Goal: Task Accomplishment & Management: Use online tool/utility

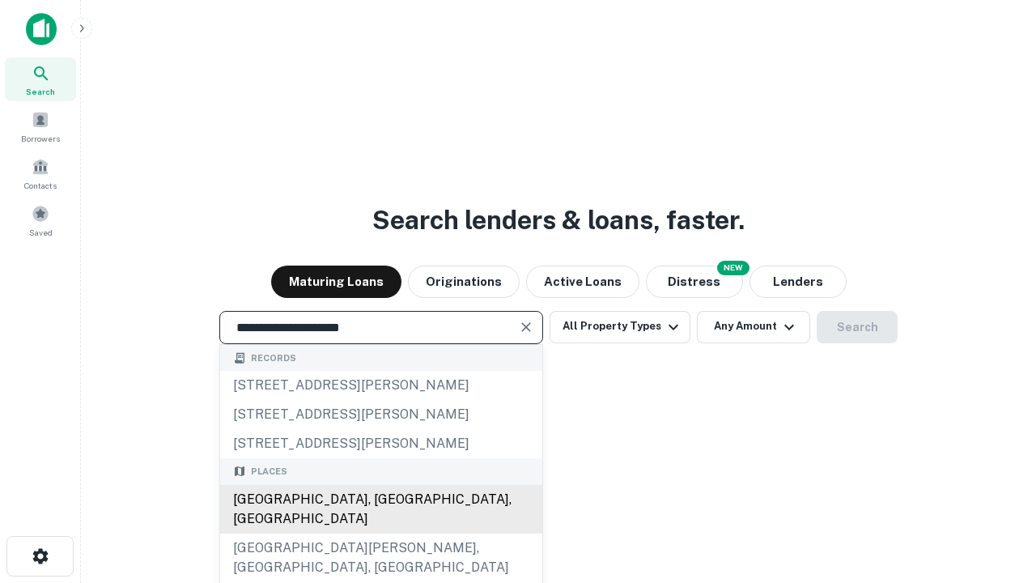
click at [381, 534] on div "Santa Monica, CA, USA" at bounding box center [381, 509] width 322 height 49
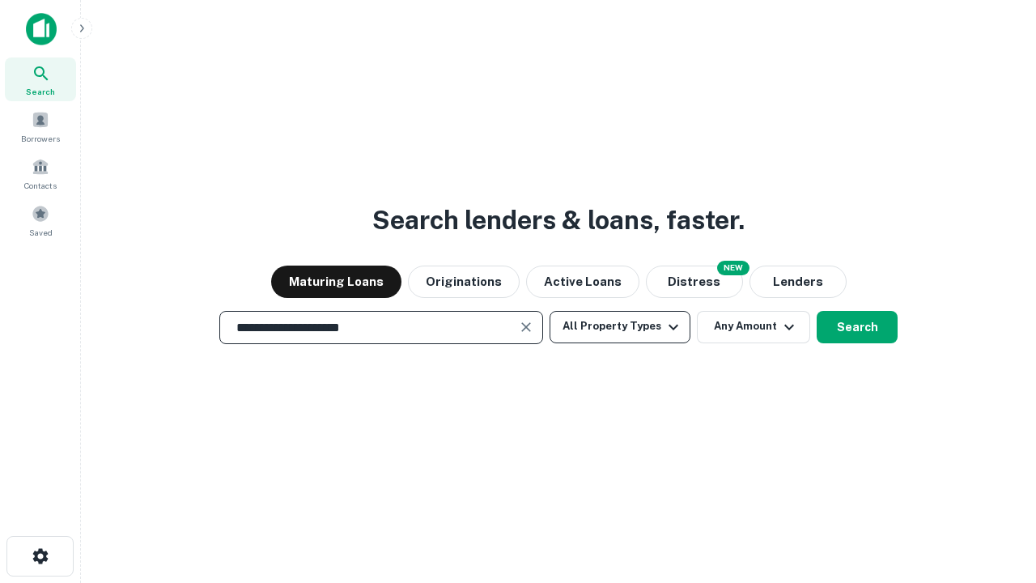
type input "**********"
click at [620, 326] on button "All Property Types" at bounding box center [620, 327] width 141 height 32
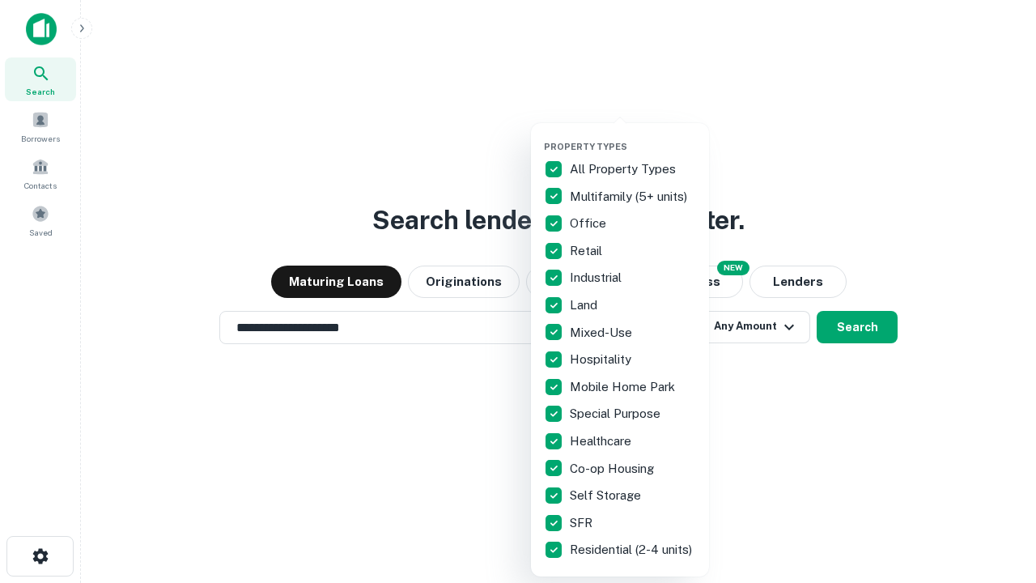
click at [633, 136] on button "button" at bounding box center [633, 136] width 178 height 1
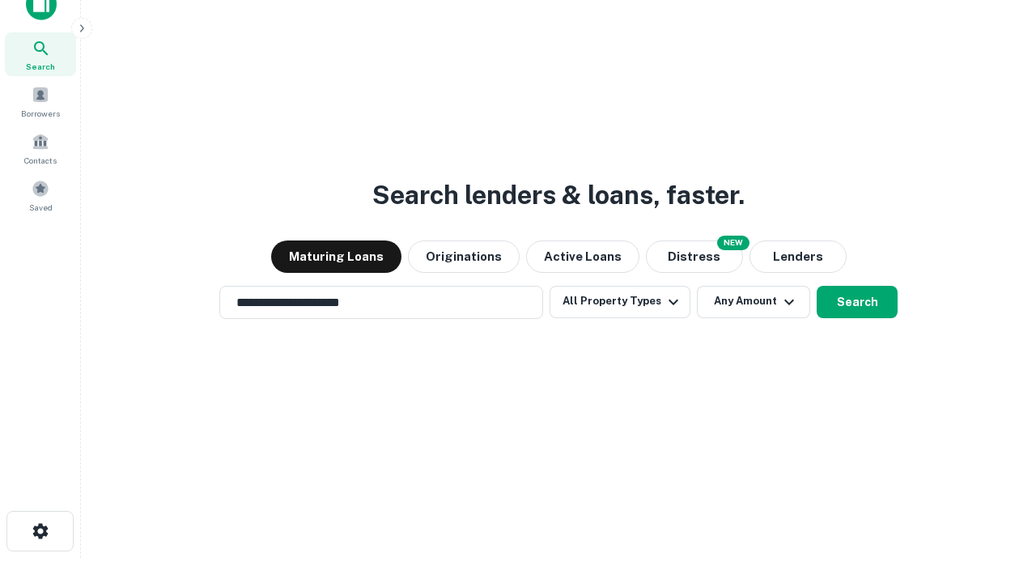
scroll to position [10, 195]
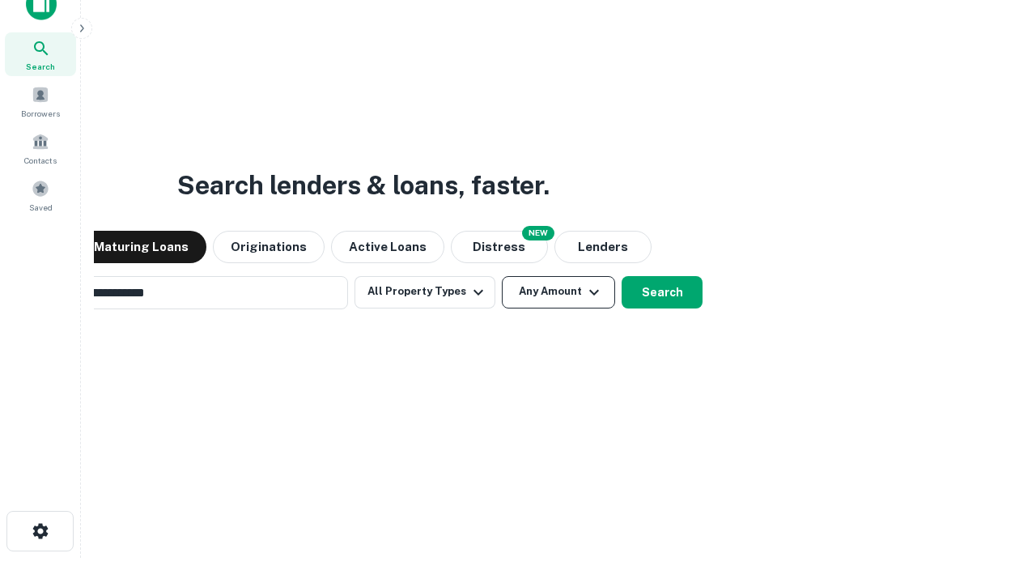
click at [502, 276] on button "Any Amount" at bounding box center [558, 292] width 113 height 32
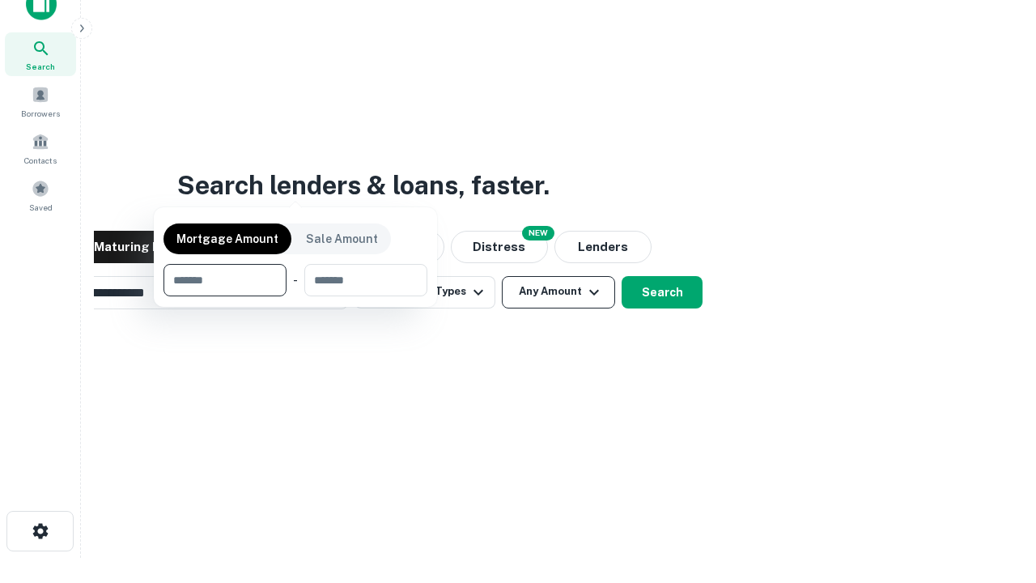
scroll to position [117, 458]
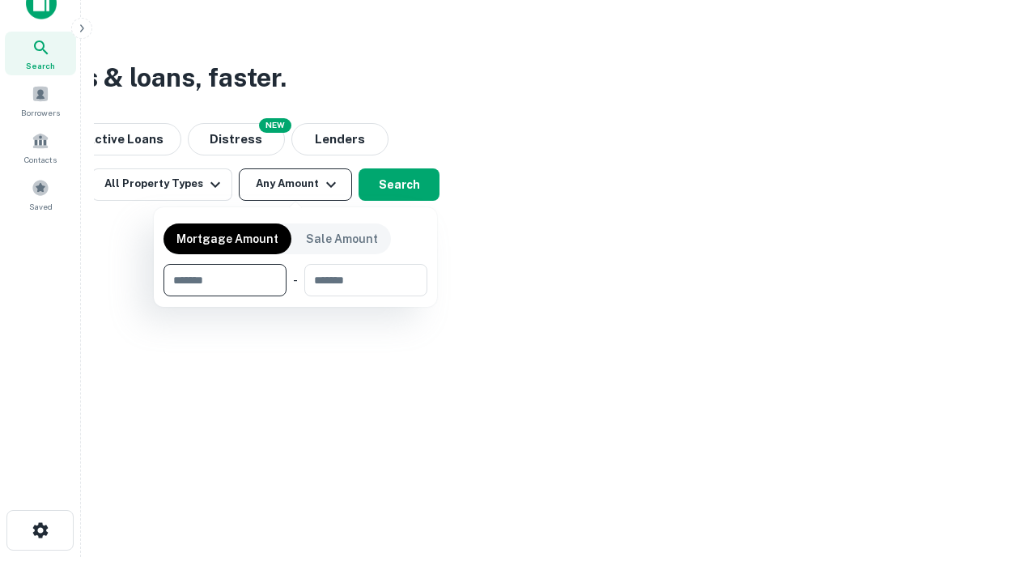
type input "*******"
click at [296, 296] on button "button" at bounding box center [296, 296] width 264 height 1
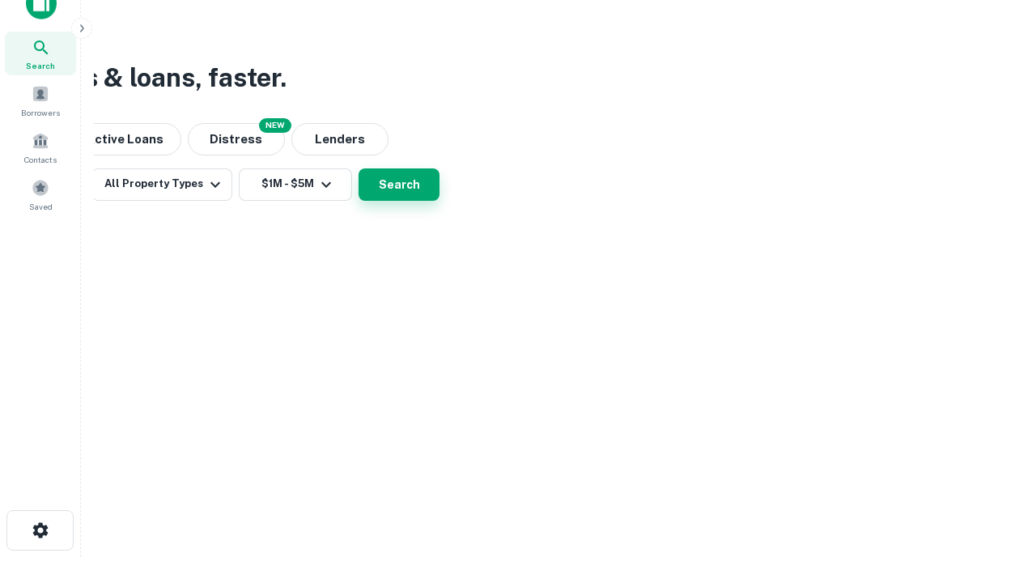
click at [440, 201] on button "Search" at bounding box center [399, 184] width 81 height 32
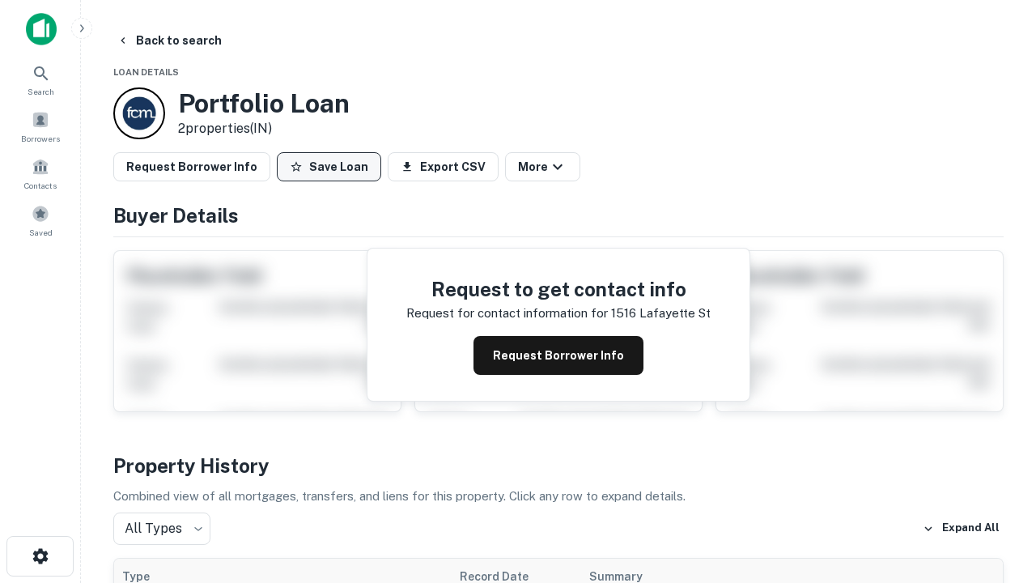
click at [329, 167] on button "Save Loan" at bounding box center [329, 166] width 104 height 29
click at [333, 167] on button "Loan Saved" at bounding box center [333, 166] width 112 height 29
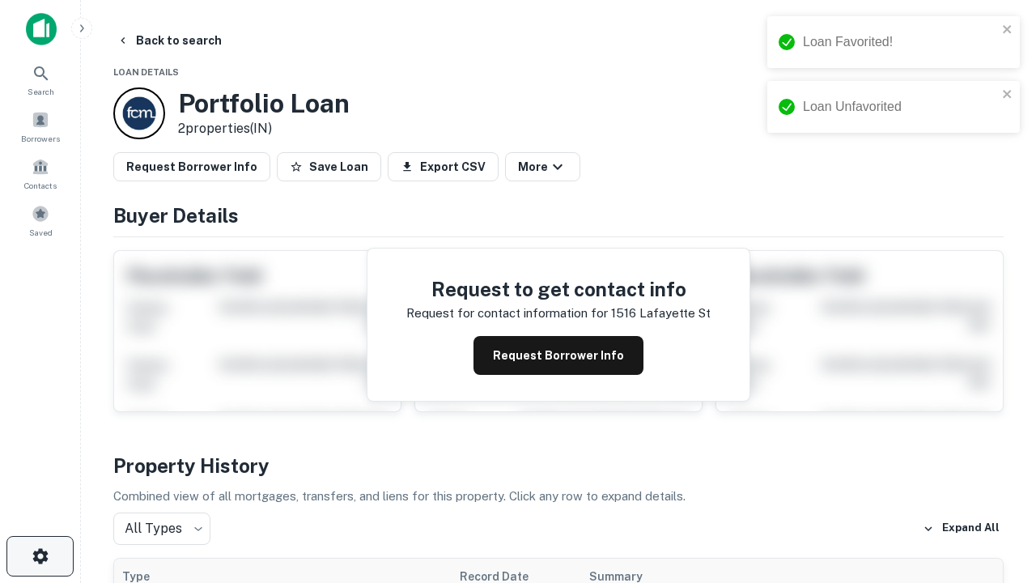
click at [40, 556] on icon "button" at bounding box center [40, 556] width 19 height 19
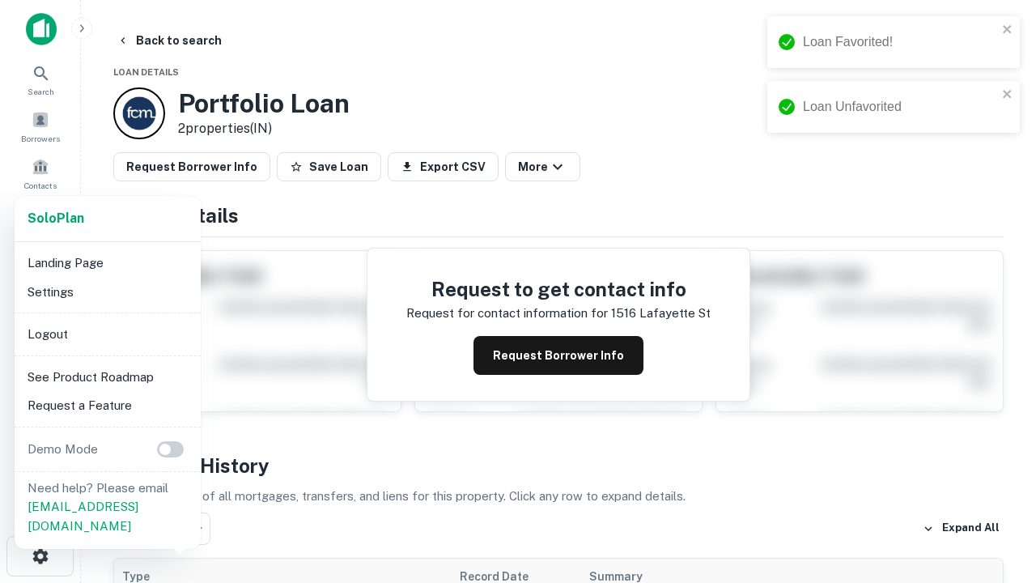
click at [107, 334] on li "Logout" at bounding box center [107, 334] width 173 height 29
